Goal: Transaction & Acquisition: Purchase product/service

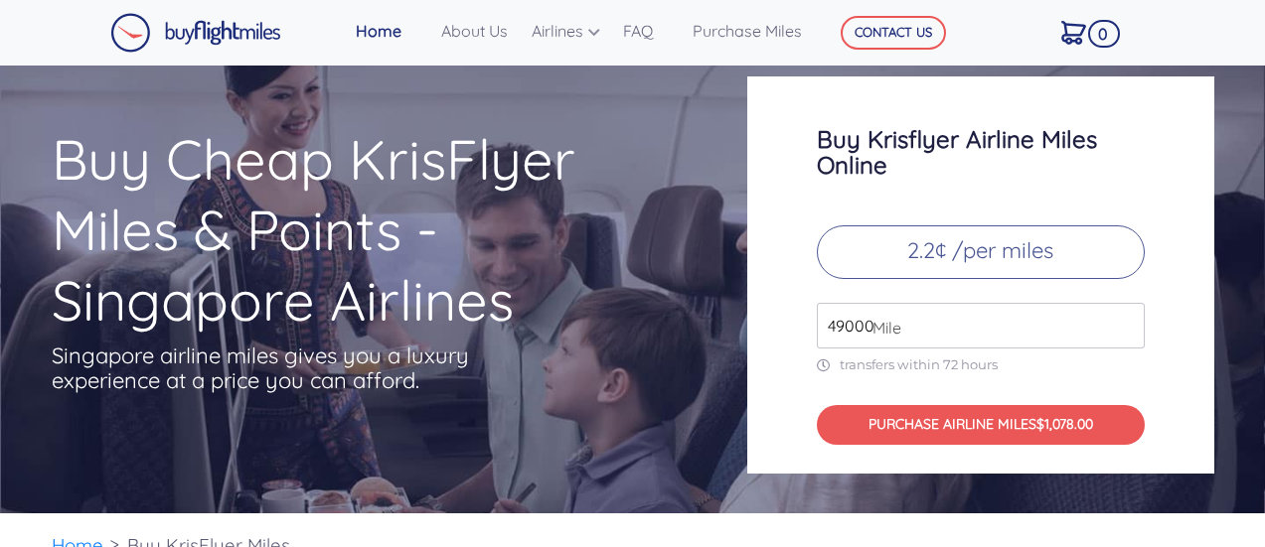
scroll to position [5205, 0]
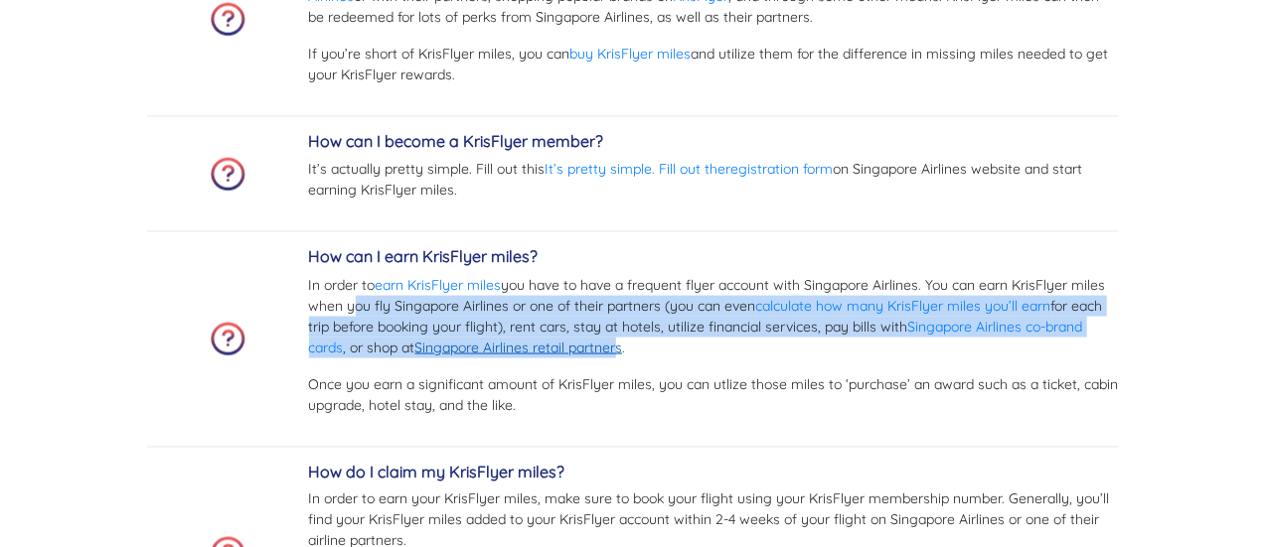
drag, startPoint x: 345, startPoint y: 311, endPoint x: 624, endPoint y: 339, distance: 280.5
click at [624, 339] on p "In order to earn KrisFlyer miles you have to have a frequent flyer account with…" at bounding box center [714, 316] width 810 height 83
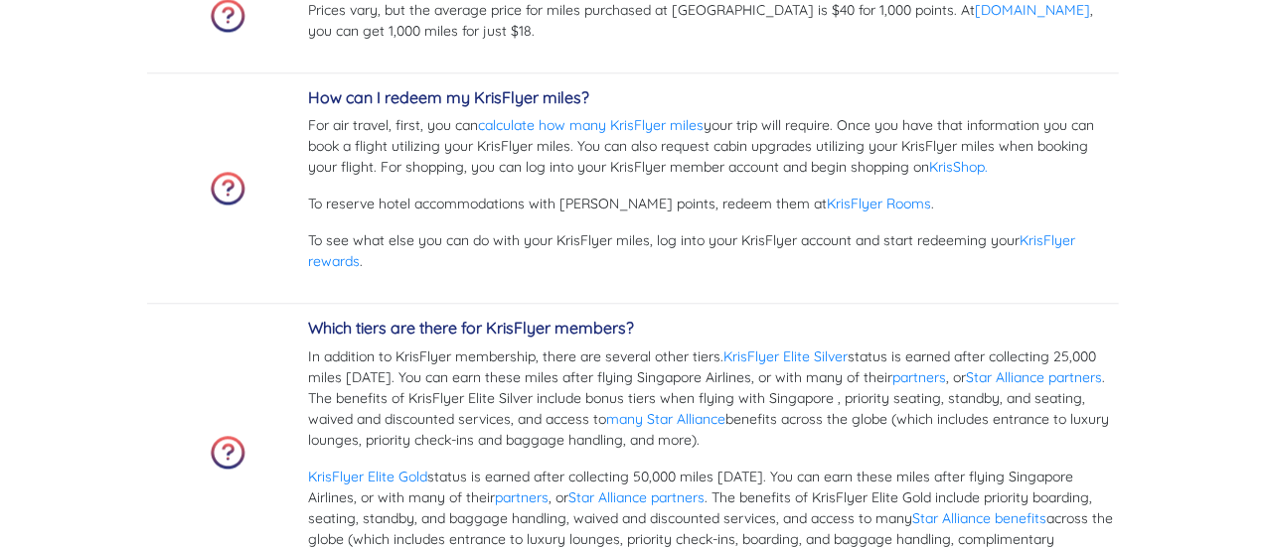
scroll to position [6198, 0]
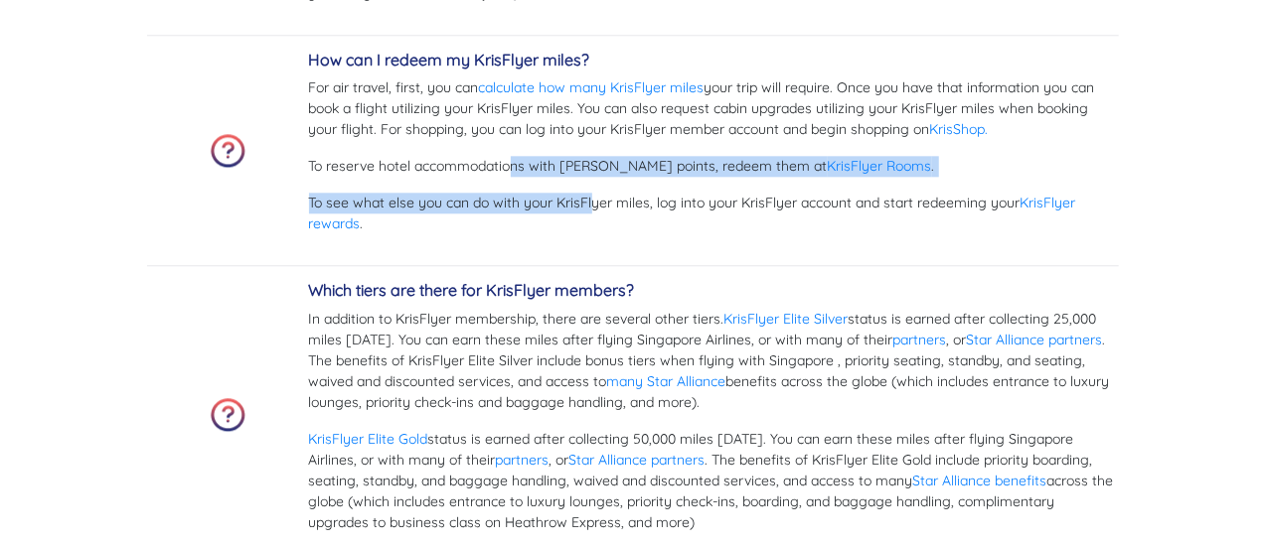
click at [594, 180] on div "How can I redeem my KrisFlyer miles? For air travel, first, you can calculate h…" at bounding box center [714, 151] width 810 height 200
click at [595, 156] on p "To reserve hotel accommodations with KrisFlyer points, redeem them at KrisFlyer…" at bounding box center [714, 166] width 810 height 21
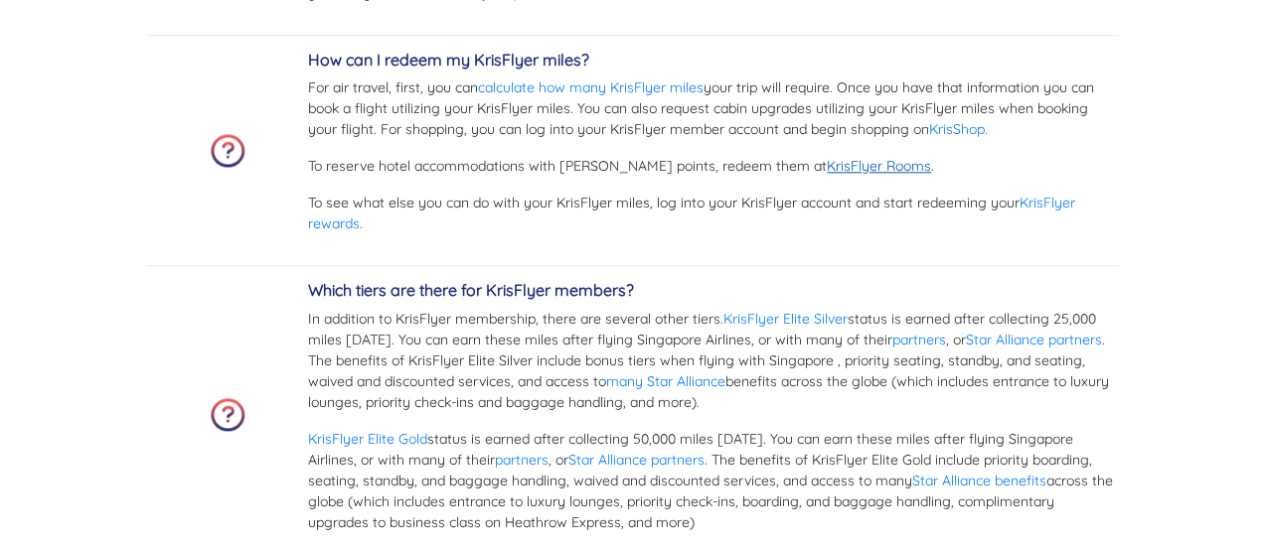
click at [851, 166] on link "KrisFlyer Rooms" at bounding box center [880, 166] width 104 height 18
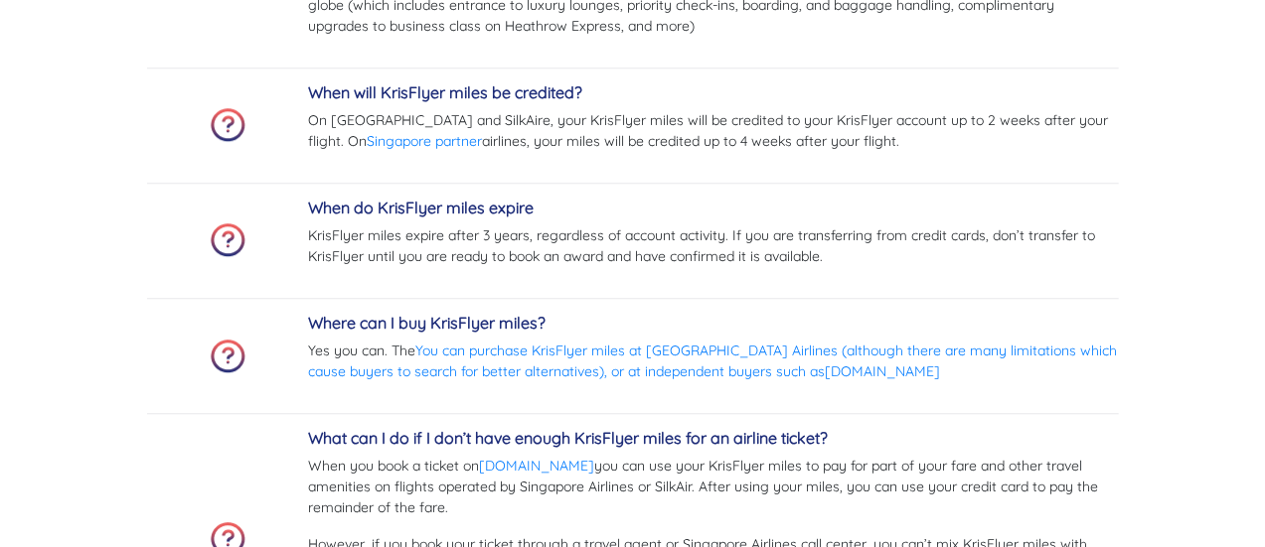
scroll to position [6894, 0]
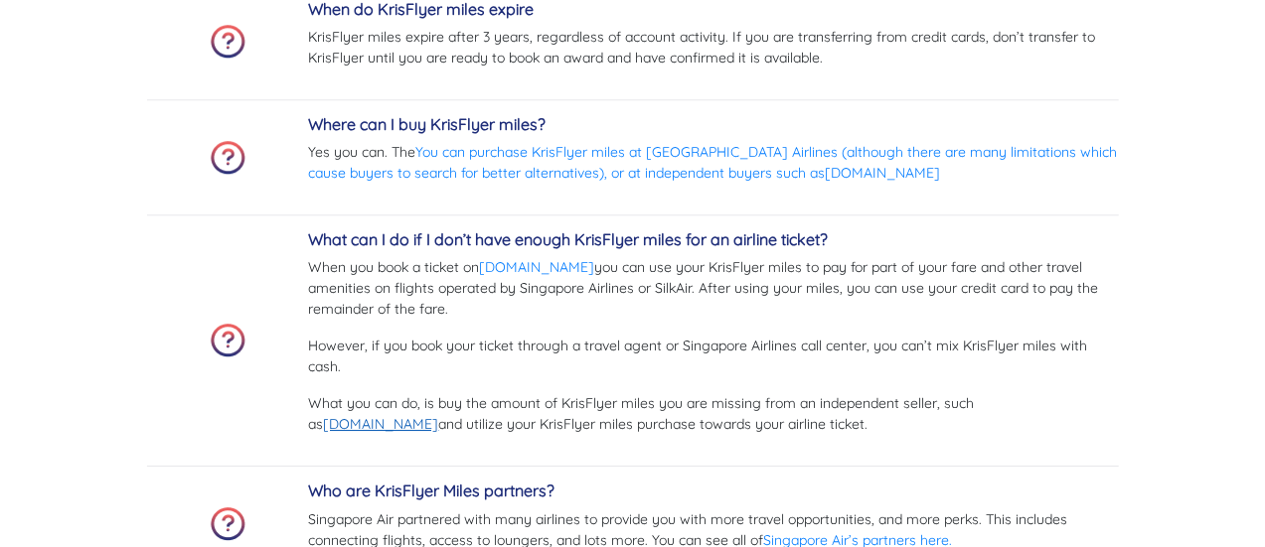
click at [439, 415] on link "[DOMAIN_NAME]" at bounding box center [381, 424] width 115 height 18
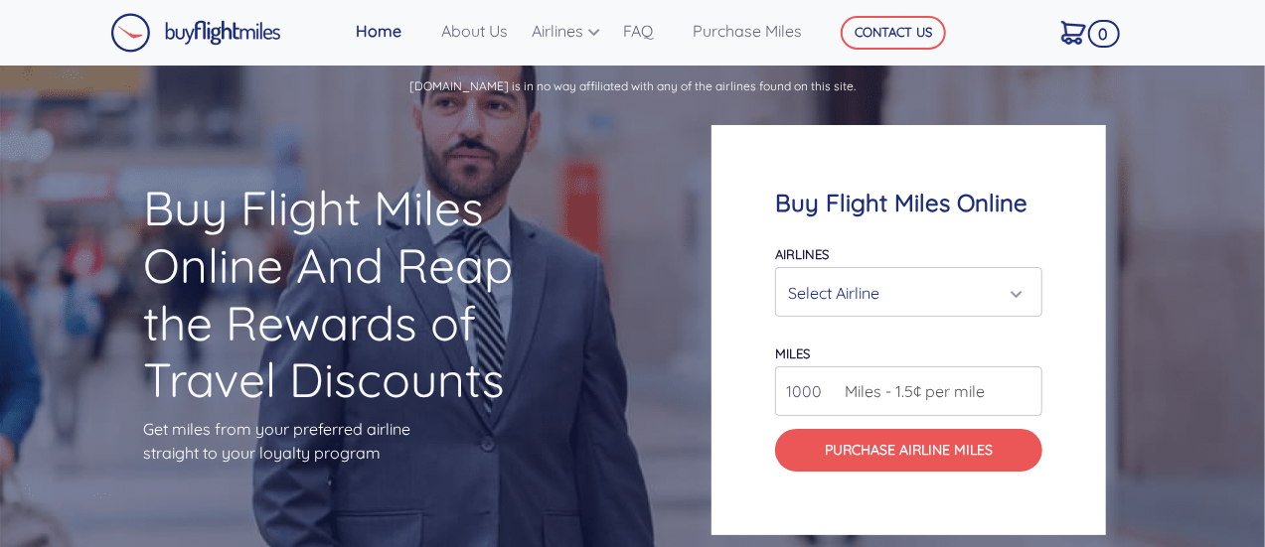
click at [900, 280] on div "Select Airline" at bounding box center [902, 293] width 229 height 38
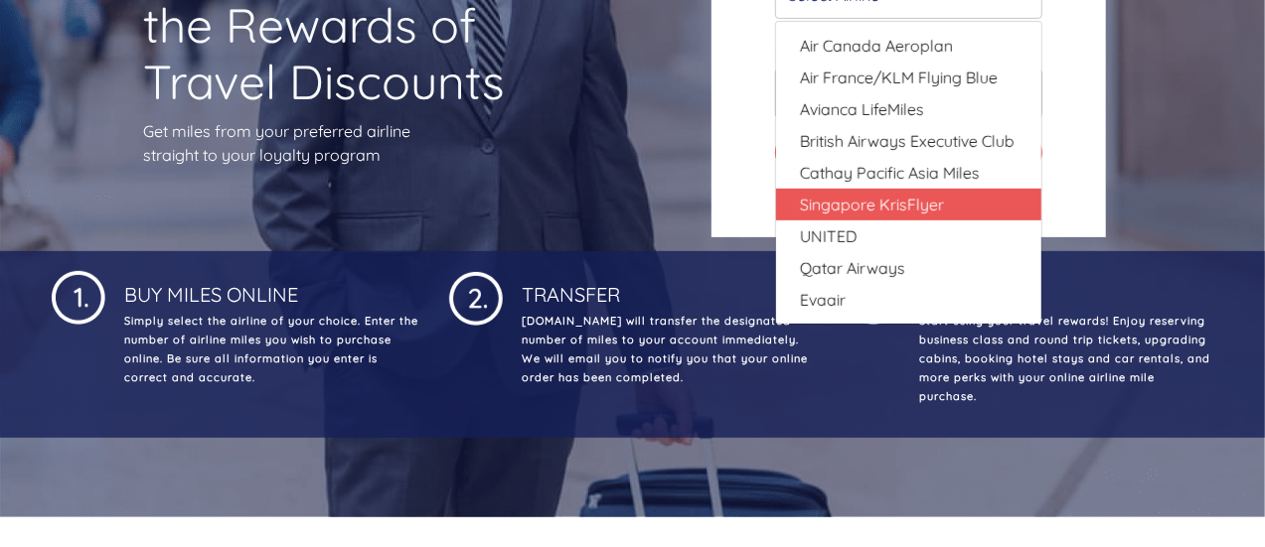
click at [917, 201] on span "Singapore KrisFlyer" at bounding box center [872, 205] width 144 height 24
select select "Singapore KrisFlyer"
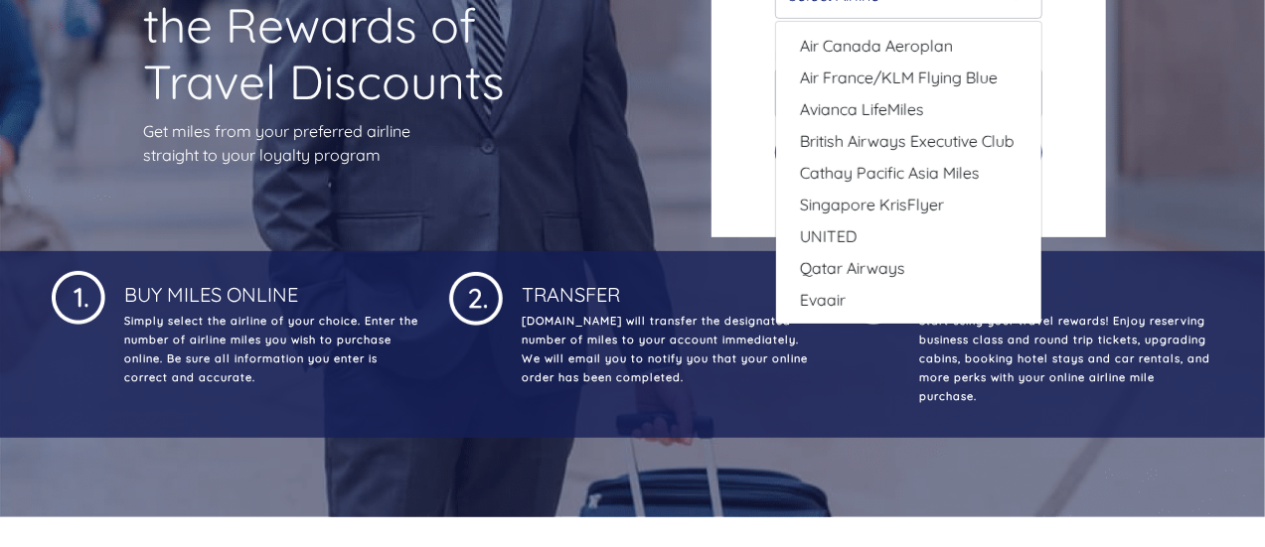
type input "80000"
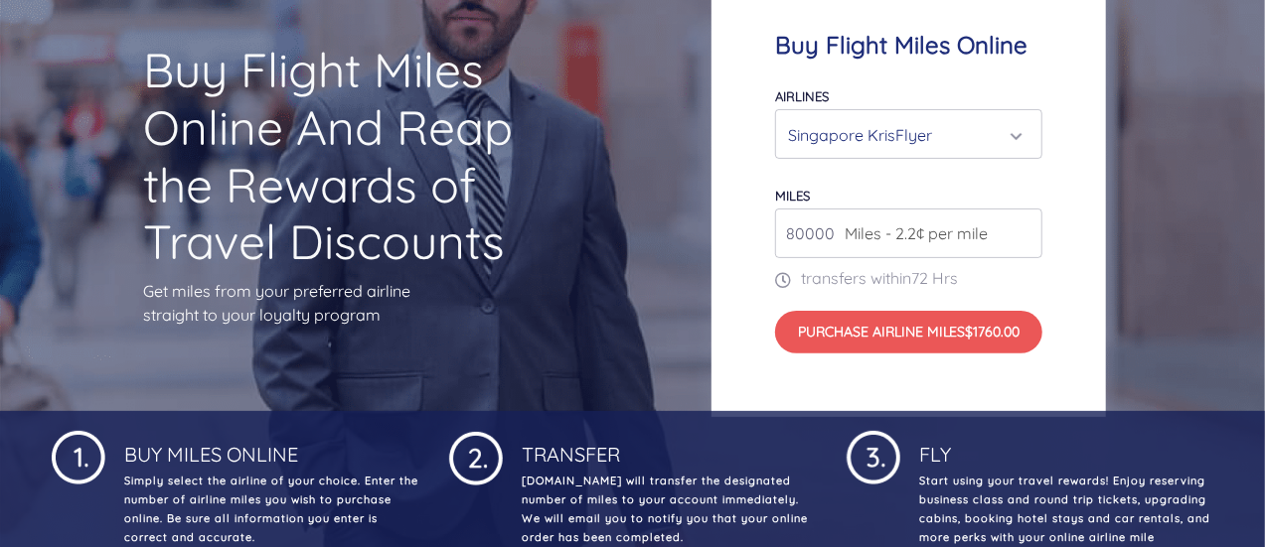
scroll to position [69, 0]
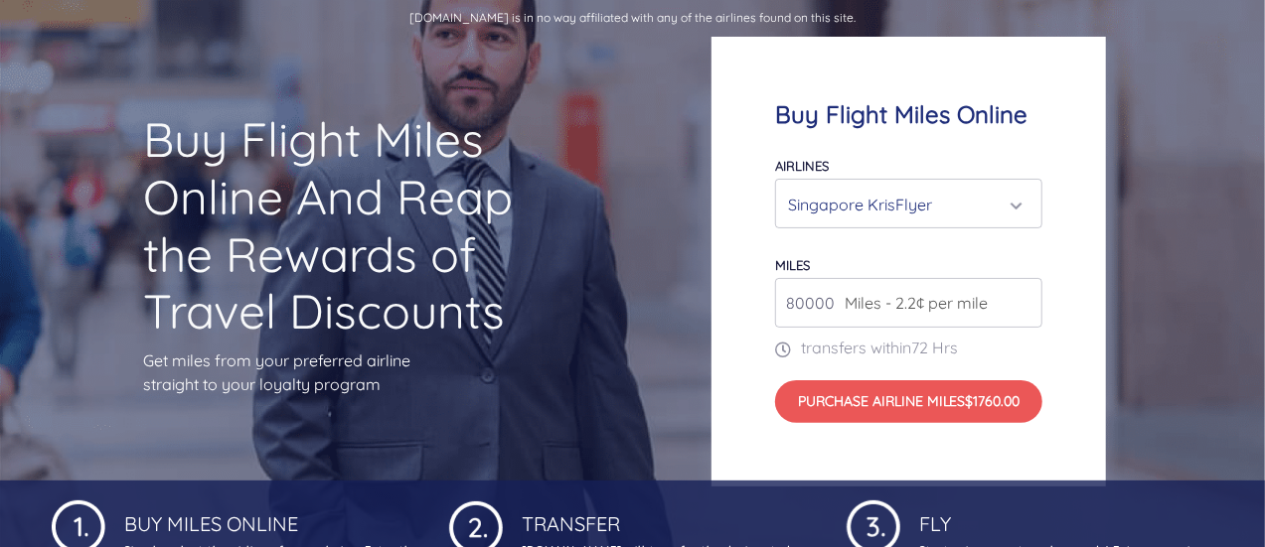
click at [968, 304] on span "Miles - 2.2¢ per mile" at bounding box center [911, 303] width 153 height 24
click at [1026, 277] on div "miles 80000 Miles - 2.2¢ per mile" at bounding box center [908, 290] width 267 height 76
click at [1014, 319] on input "80000" at bounding box center [908, 303] width 267 height 50
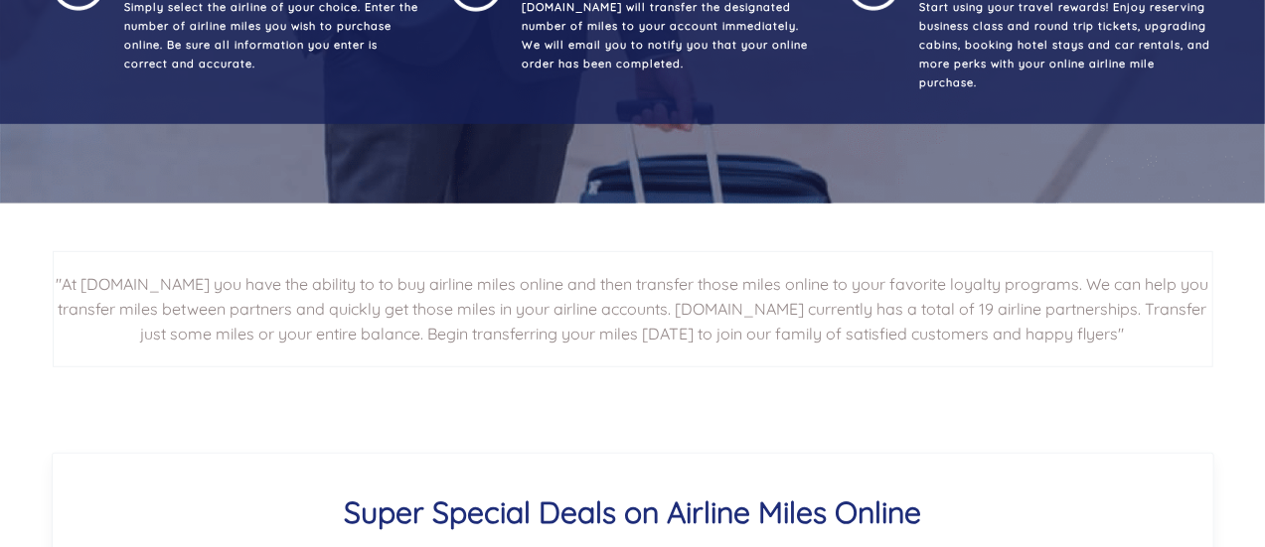
scroll to position [367, 0]
